Goal: Navigation & Orientation: Find specific page/section

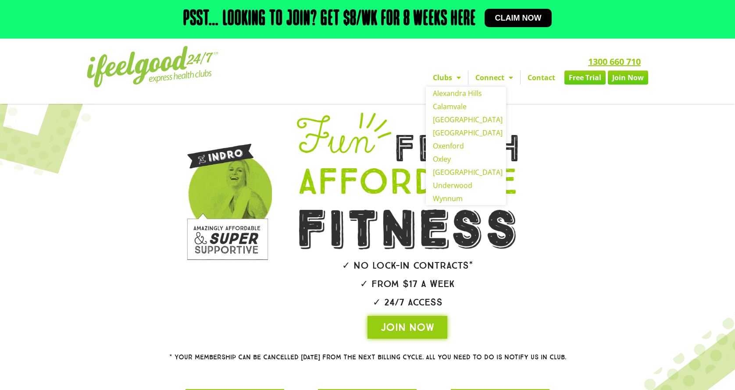
click at [439, 80] on link "Clubs" at bounding box center [447, 78] width 42 height 14
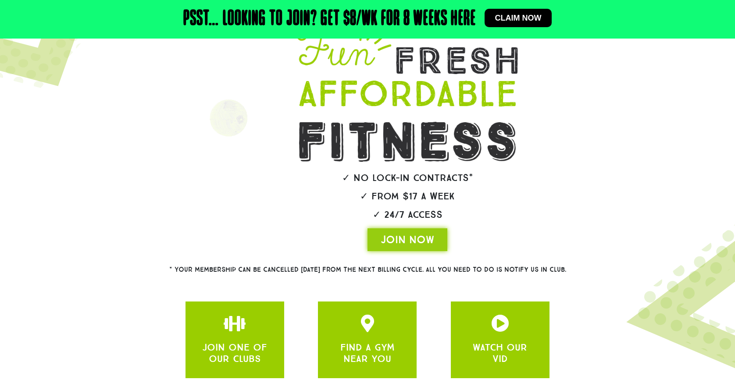
scroll to position [152, 0]
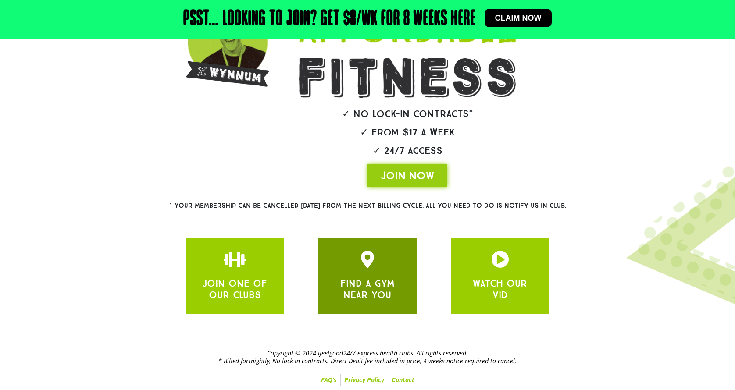
click at [352, 262] on div at bounding box center [367, 261] width 72 height 21
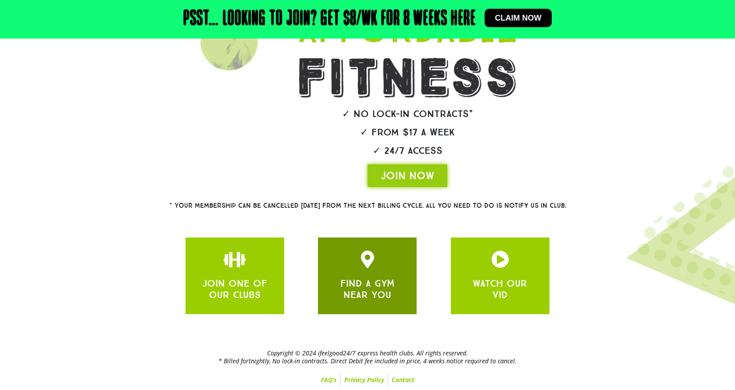
click at [382, 286] on link "FIND A GYM NEAR YOU" at bounding box center [367, 288] width 54 height 23
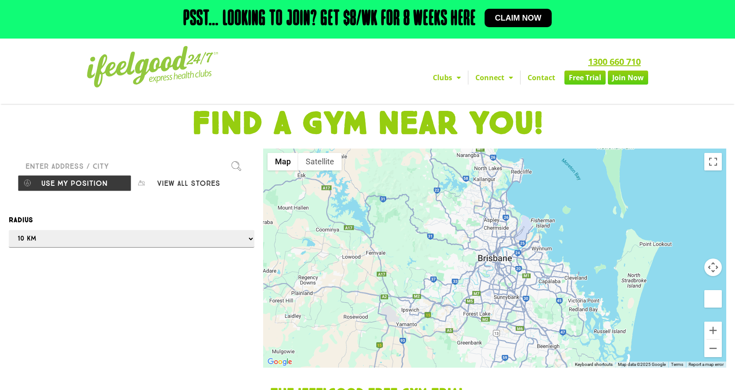
click at [184, 174] on input "Please enter a valid address" at bounding box center [132, 166] width 228 height 18
click at [188, 182] on button "View all stores" at bounding box center [189, 183] width 114 height 17
select select "selectall"
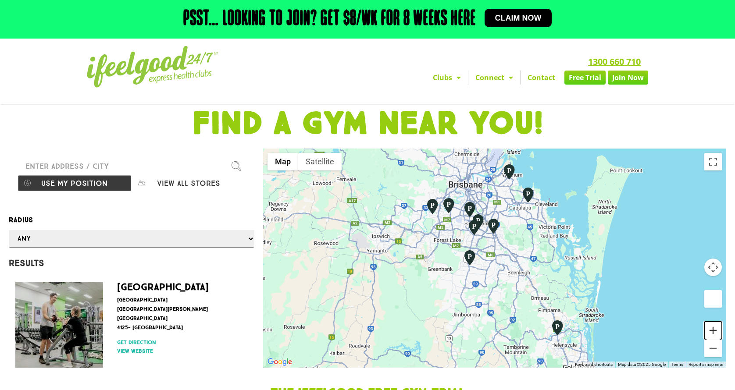
click at [715, 330] on button "Zoom in" at bounding box center [713, 331] width 18 height 18
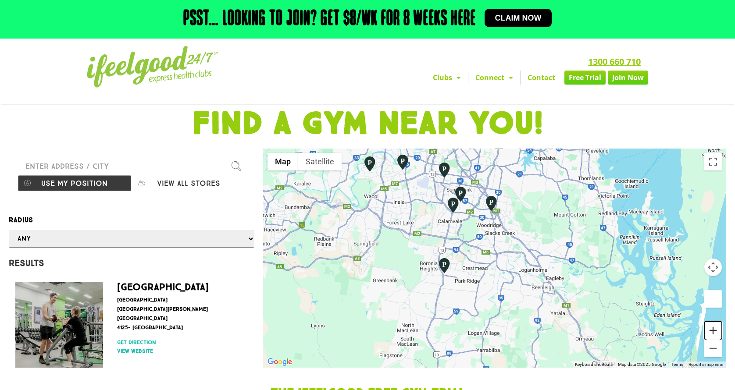
click at [715, 330] on button "Zoom in" at bounding box center [713, 331] width 18 height 18
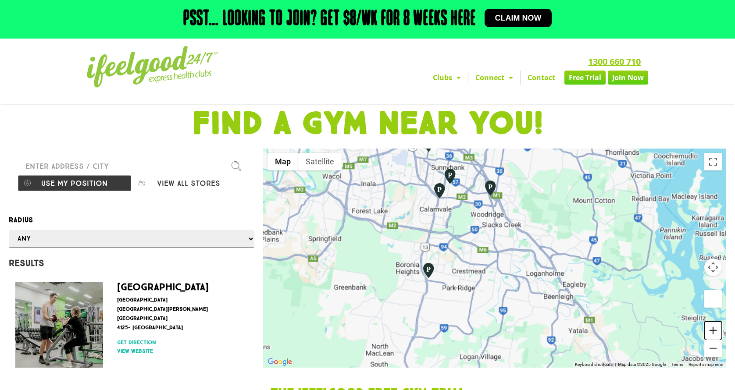
click at [715, 330] on button "Zoom in" at bounding box center [713, 331] width 18 height 18
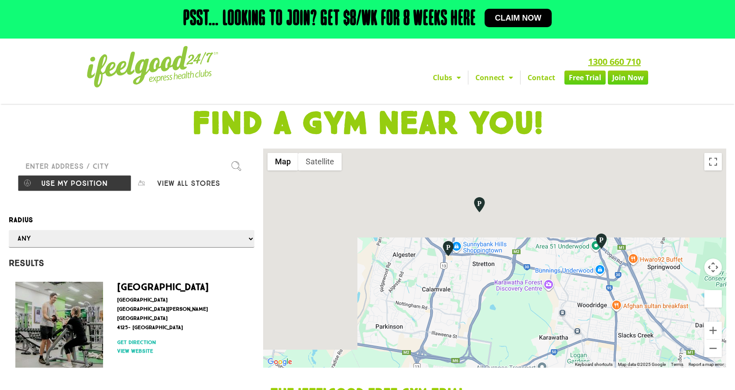
drag, startPoint x: 450, startPoint y: 210, endPoint x: 579, endPoint y: 398, distance: 227.6
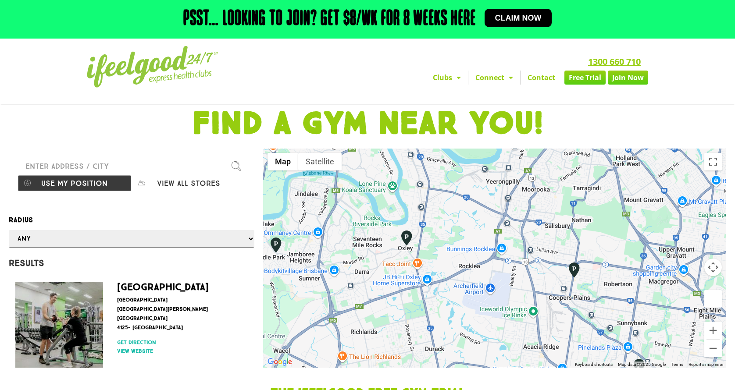
drag, startPoint x: 477, startPoint y: 250, endPoint x: 633, endPoint y: 410, distance: 222.9
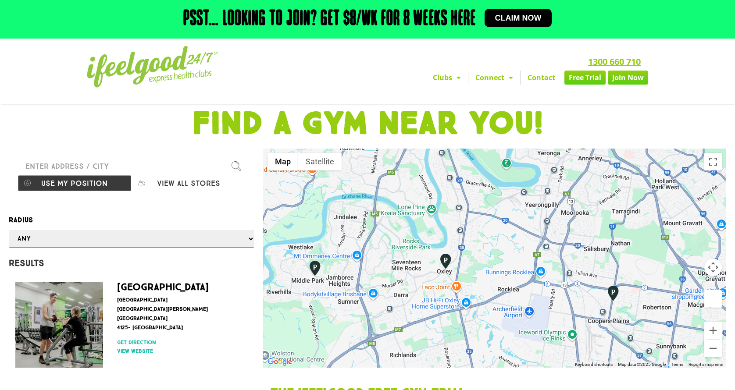
drag, startPoint x: 386, startPoint y: 259, endPoint x: 427, endPoint y: 283, distance: 47.5
click at [427, 283] on div at bounding box center [494, 258] width 463 height 219
click at [445, 259] on img "Oxley" at bounding box center [445, 261] width 15 height 17
